Goal: Check status: Check status

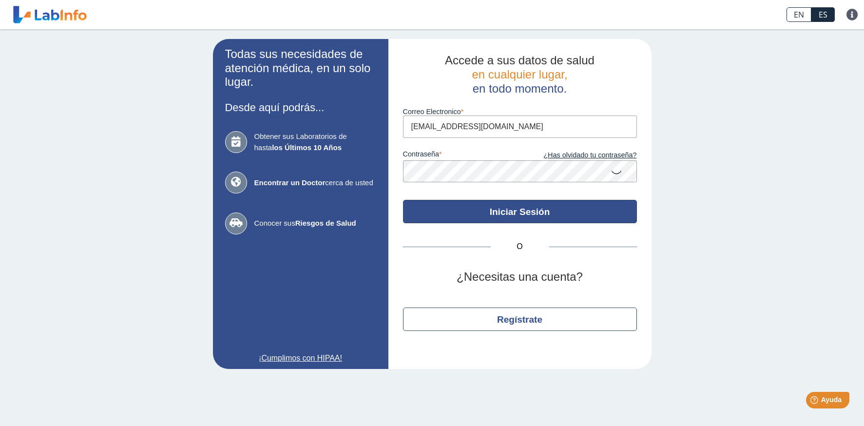
click at [516, 214] on button "Iniciar Sesión" at bounding box center [520, 211] width 234 height 23
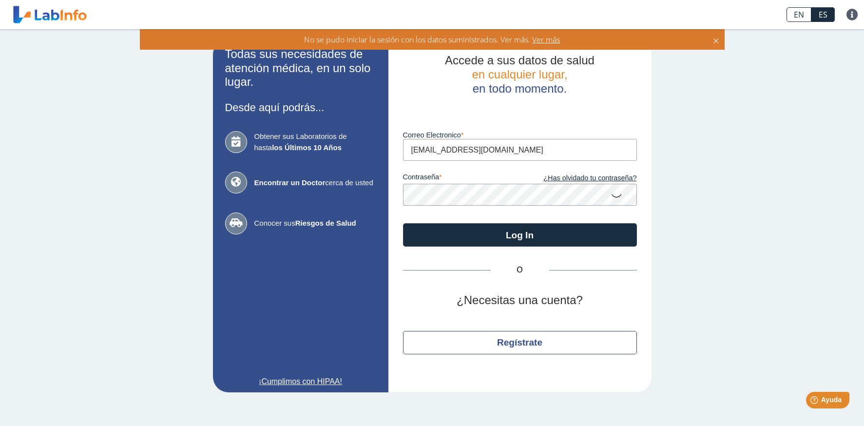
click at [448, 175] on label "contraseña" at bounding box center [461, 178] width 117 height 11
click at [615, 196] on icon at bounding box center [617, 195] width 12 height 19
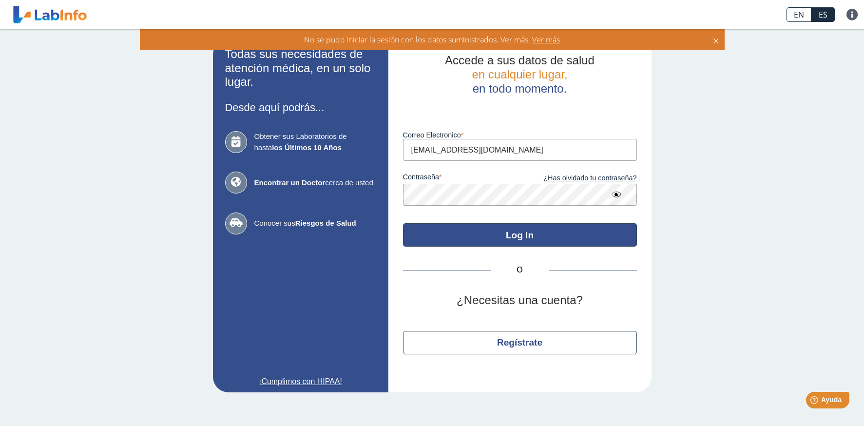
click at [531, 237] on button "Log In" at bounding box center [520, 234] width 234 height 23
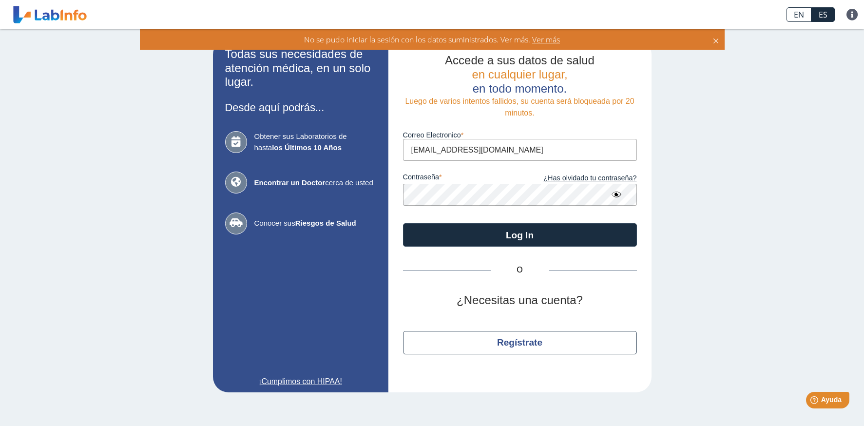
click at [546, 35] on span "Ver más" at bounding box center [545, 39] width 30 height 11
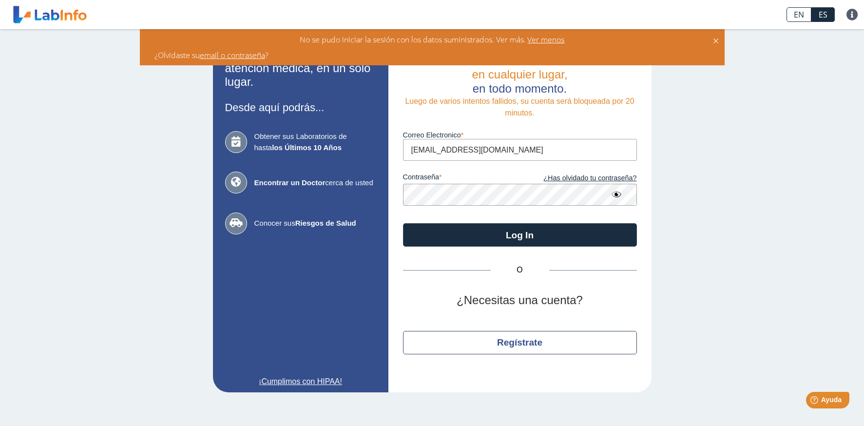
click at [551, 40] on span "Ver menos" at bounding box center [545, 39] width 39 height 11
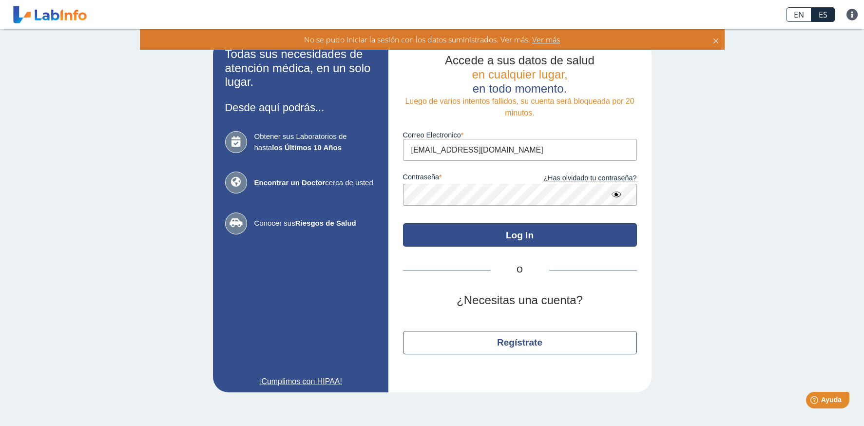
click at [515, 234] on button "Log In" at bounding box center [520, 234] width 234 height 23
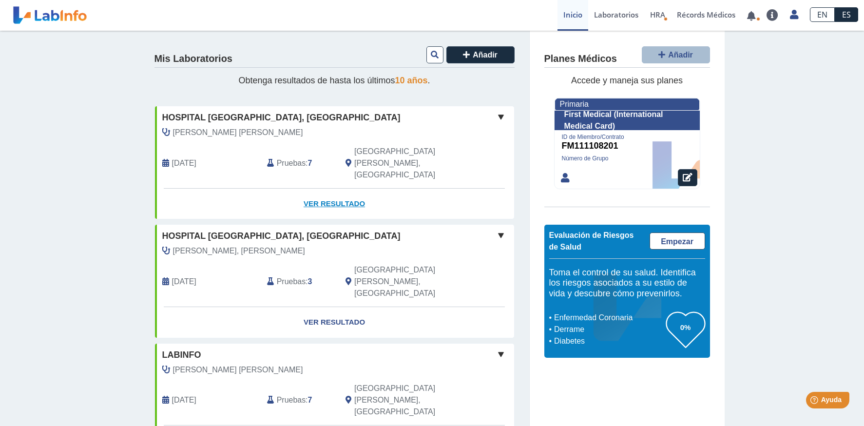
click at [339, 189] on link "Ver Resultado" at bounding box center [334, 204] width 359 height 31
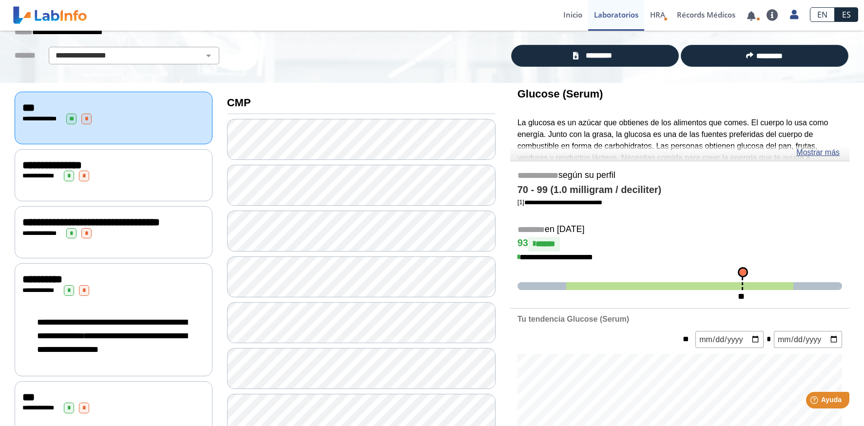
scroll to position [42, 0]
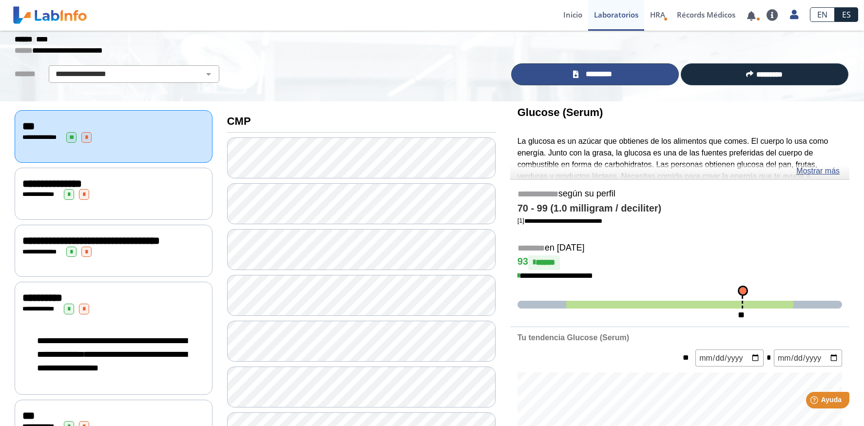
click at [594, 78] on span "*********" at bounding box center [600, 74] width 36 height 11
